Goal: Transaction & Acquisition: Obtain resource

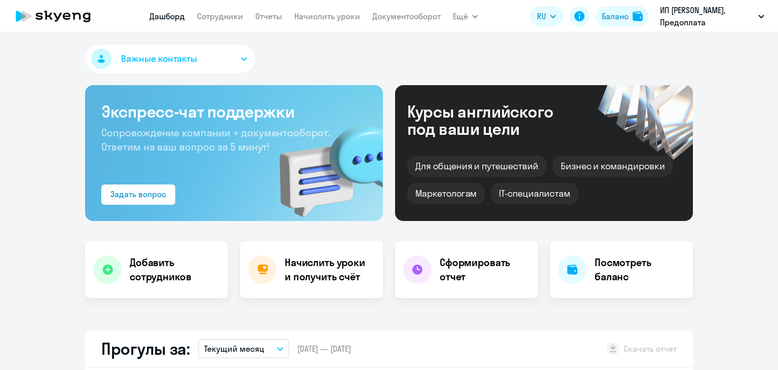
select select "30"
click at [331, 23] on nav "Дашборд Сотрудники Отчеты Начислить уроки Документооборот" at bounding box center [294, 16] width 291 height 20
click at [328, 19] on link "Начислить уроки" at bounding box center [327, 16] width 66 height 10
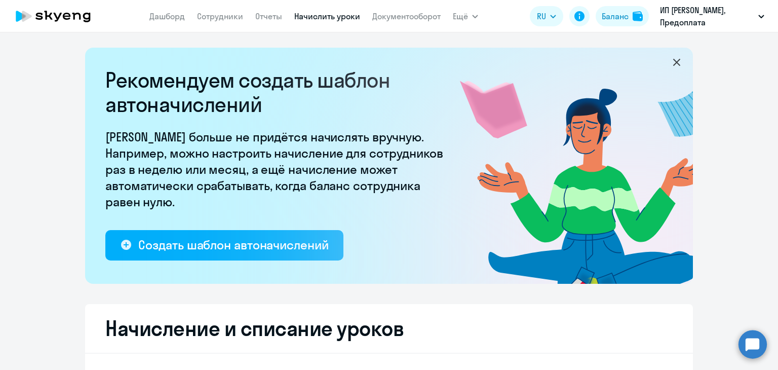
select select "10"
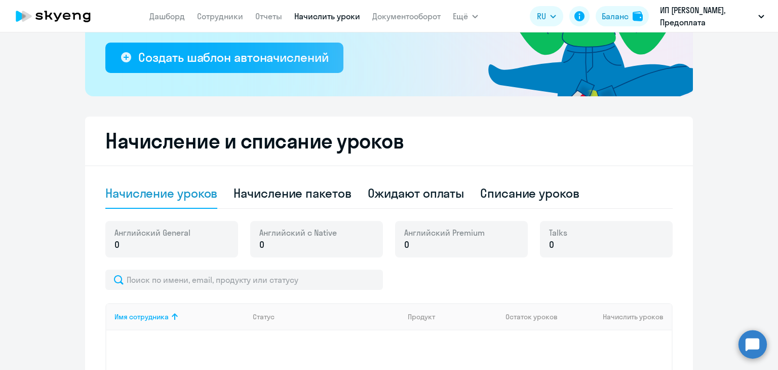
scroll to position [253, 0]
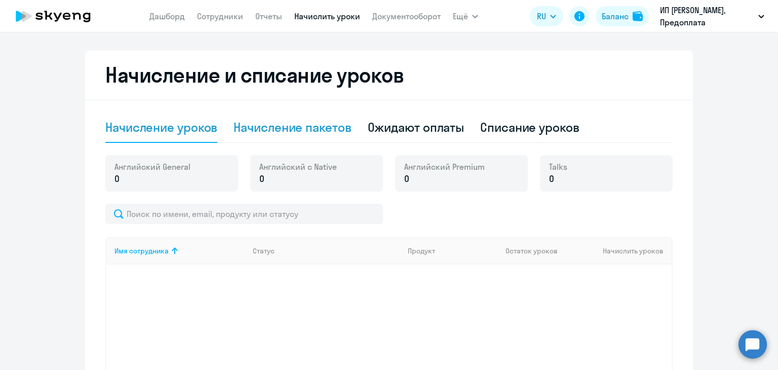
click at [292, 133] on div "Начисление пакетов" at bounding box center [291, 127] width 117 height 16
select select "10"
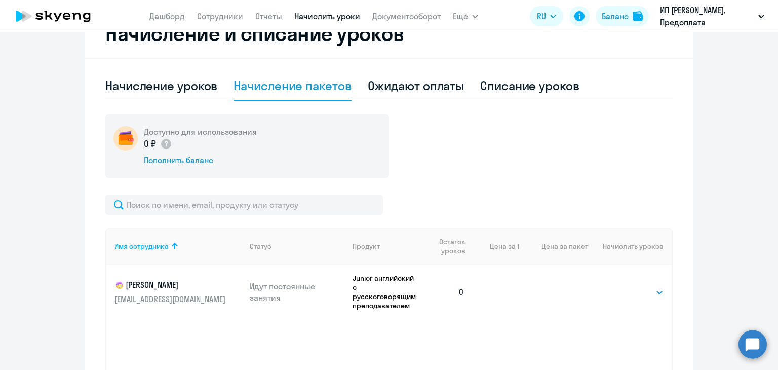
scroll to position [354, 0]
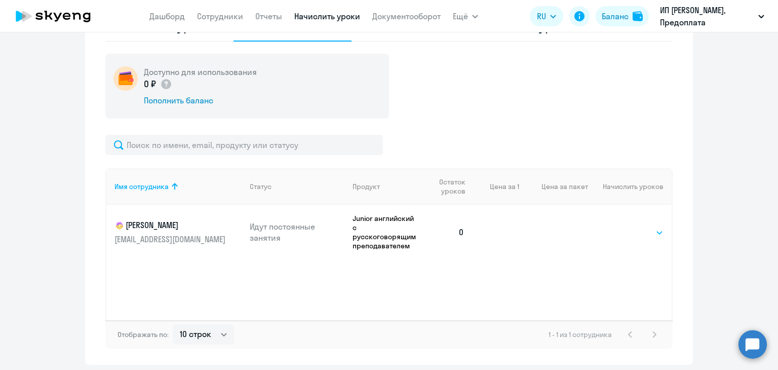
click at [654, 231] on select "Выбрать 4 8 16 32 64 96 128" at bounding box center [643, 232] width 42 height 12
select select "16"
click at [622, 226] on select "Выбрать 4 8 16 32 64 96 128" at bounding box center [643, 232] width 42 height 12
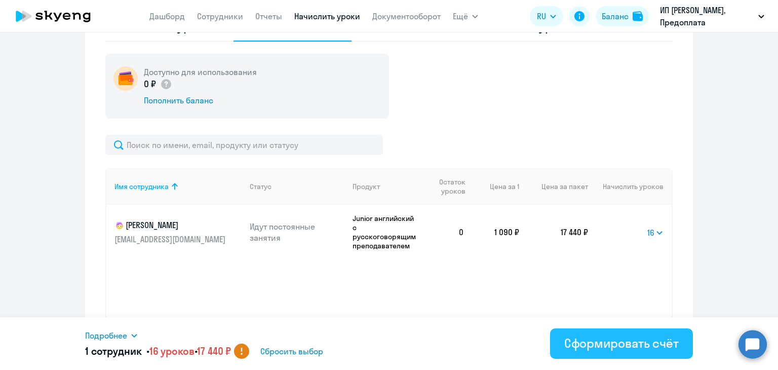
click at [573, 343] on div "Сформировать счёт" at bounding box center [621, 343] width 114 height 16
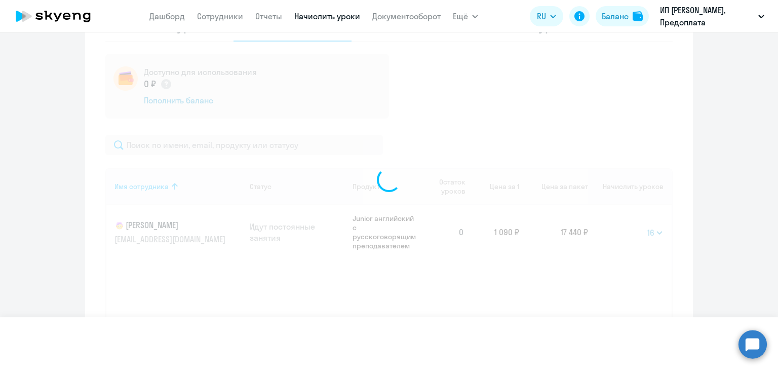
select select
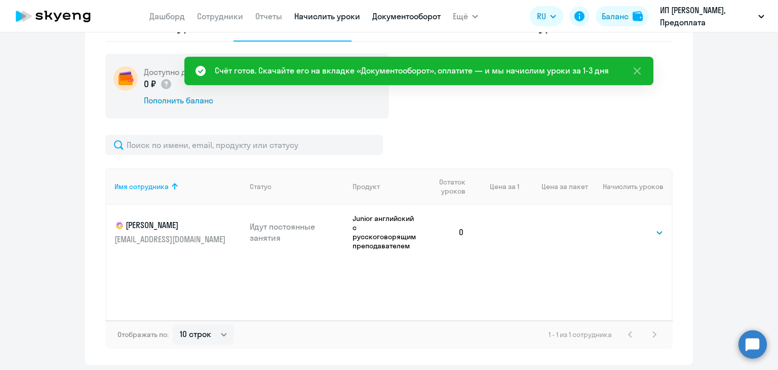
click at [415, 21] on app-menu-item-link "Документооборот" at bounding box center [406, 16] width 68 height 13
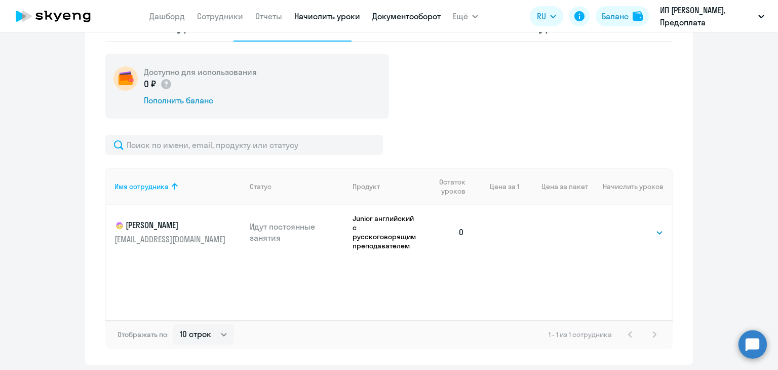
click at [405, 21] on link "Документооборот" at bounding box center [406, 16] width 68 height 10
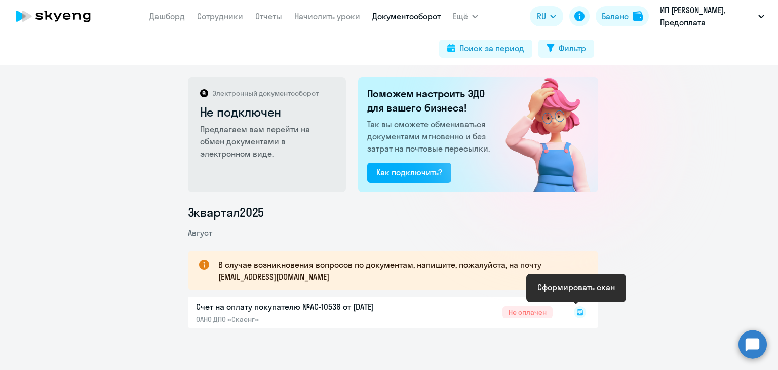
click at [575, 316] on rect at bounding box center [580, 312] width 12 height 12
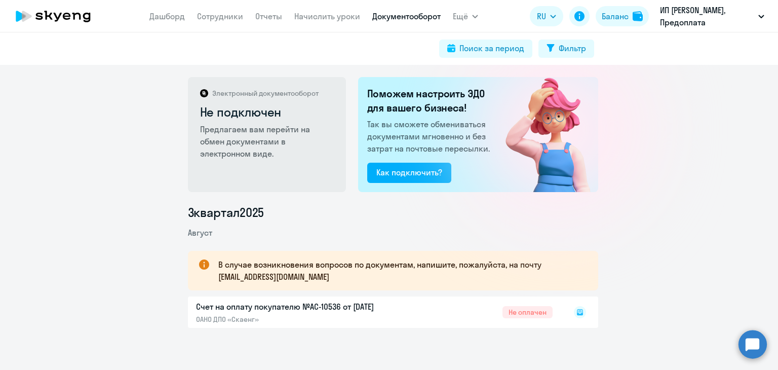
click at [577, 309] on icon at bounding box center [580, 312] width 6 height 6
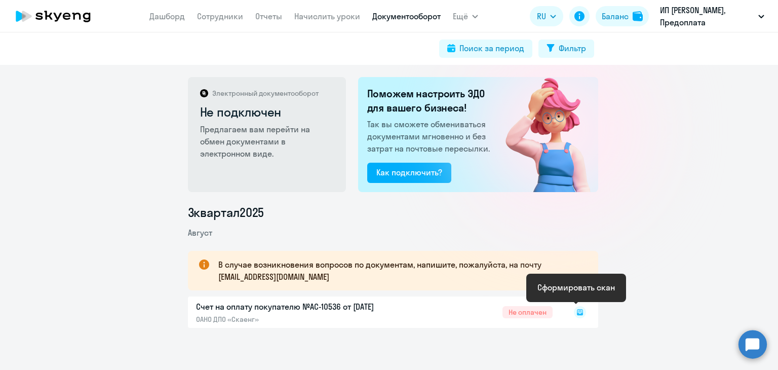
click at [577, 308] on rect at bounding box center [580, 312] width 12 height 12
click at [576, 312] on rect at bounding box center [580, 312] width 12 height 12
click at [573, 313] on div at bounding box center [568, 311] width 33 height 23
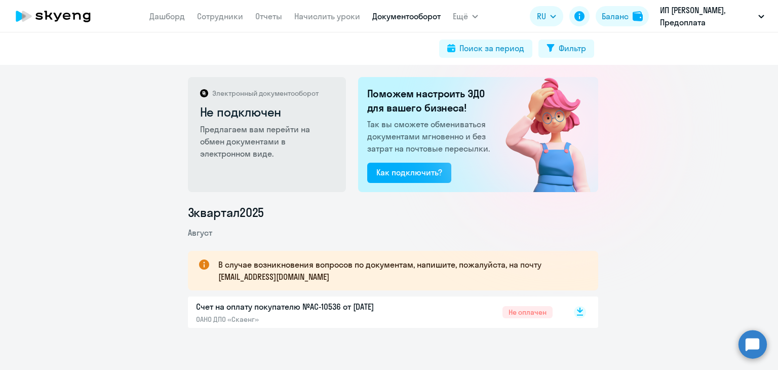
click at [574, 312] on rect at bounding box center [580, 312] width 12 height 12
